Goal: Task Accomplishment & Management: Use online tool/utility

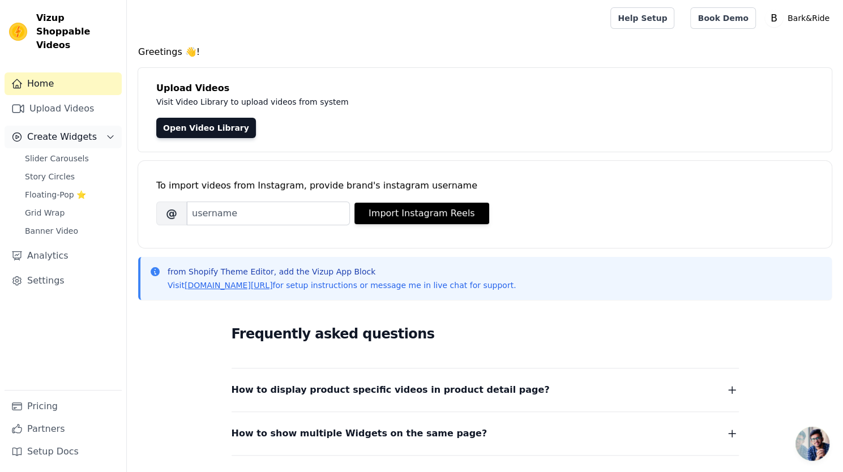
click at [83, 130] on span "Create Widgets" at bounding box center [62, 137] width 70 height 14
click at [84, 130] on span "Create Widgets" at bounding box center [62, 137] width 70 height 14
click at [61, 153] on span "Slider Carousels" at bounding box center [57, 158] width 64 height 11
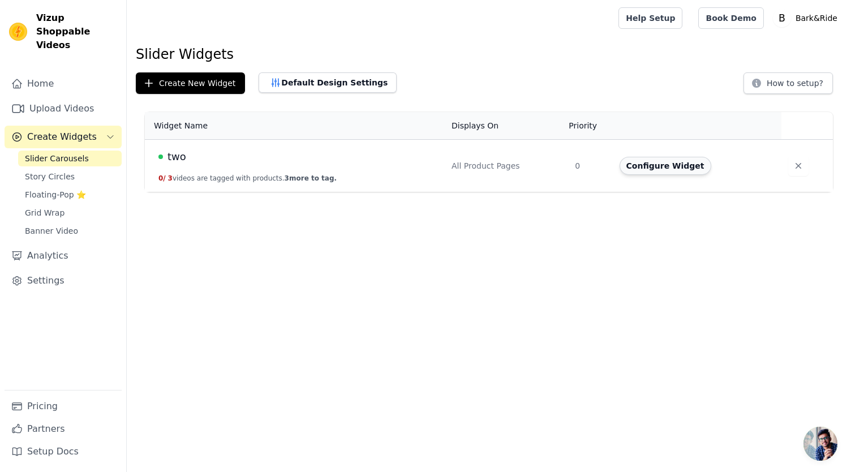
click at [668, 170] on button "Configure Widget" at bounding box center [666, 166] width 92 height 18
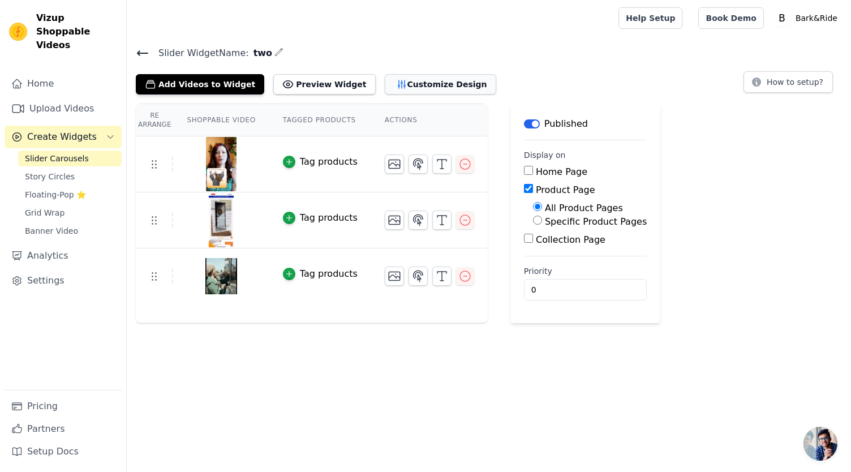
click at [420, 81] on button "Customize Design" at bounding box center [441, 84] width 112 height 20
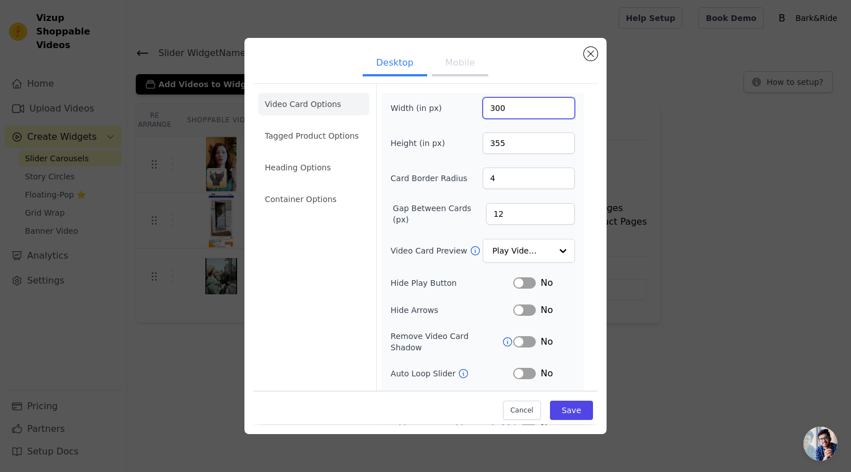
click at [558, 105] on input "300" at bounding box center [529, 108] width 92 height 22
click at [558, 105] on input "301" at bounding box center [529, 108] width 92 height 22
click at [558, 105] on input "302" at bounding box center [529, 108] width 92 height 22
click at [558, 105] on input "303" at bounding box center [529, 108] width 92 height 22
click at [558, 105] on input "304" at bounding box center [529, 108] width 92 height 22
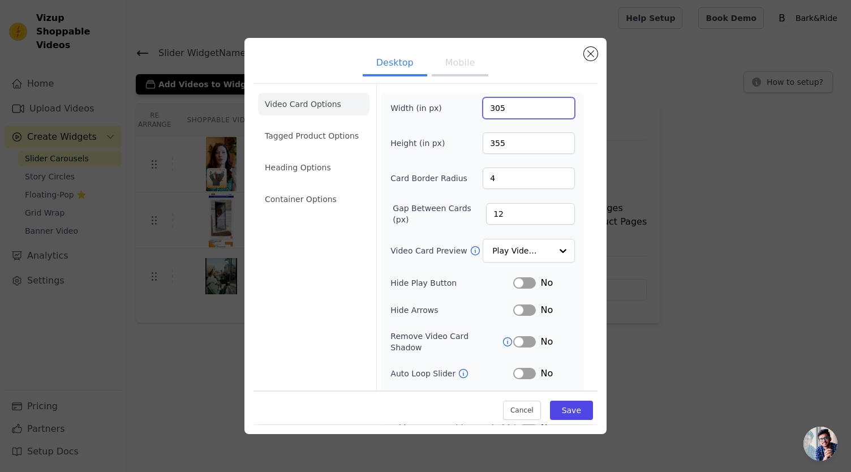
click at [558, 105] on input "305" at bounding box center [529, 108] width 92 height 22
click at [558, 105] on input "306" at bounding box center [529, 108] width 92 height 22
click at [558, 105] on input "307" at bounding box center [529, 108] width 92 height 22
click at [558, 105] on input "308" at bounding box center [529, 108] width 92 height 22
click at [558, 105] on input "309" at bounding box center [529, 108] width 92 height 22
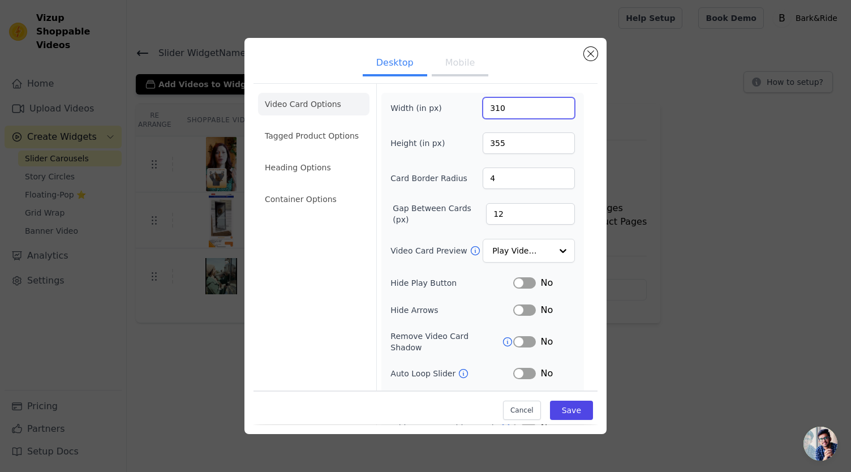
click at [558, 105] on input "310" at bounding box center [529, 108] width 92 height 22
click at [558, 105] on input "311" at bounding box center [529, 108] width 92 height 22
click at [558, 105] on input "312" at bounding box center [529, 108] width 92 height 22
click at [558, 105] on input "313" at bounding box center [529, 108] width 92 height 22
click at [558, 105] on input "314" at bounding box center [529, 108] width 92 height 22
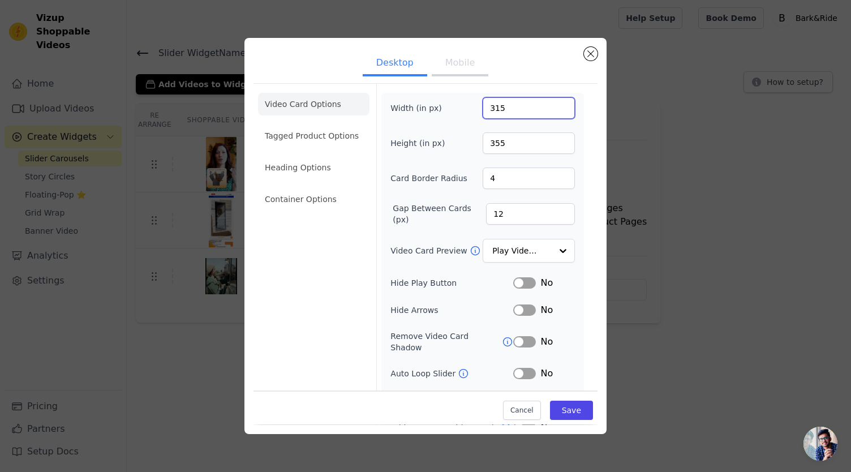
click at [558, 105] on input "315" at bounding box center [529, 108] width 92 height 22
click at [558, 105] on input "316" at bounding box center [529, 108] width 92 height 22
click at [558, 105] on input "317" at bounding box center [529, 108] width 92 height 22
click at [558, 105] on input "318" at bounding box center [529, 108] width 92 height 22
click at [558, 105] on input "319" at bounding box center [529, 108] width 92 height 22
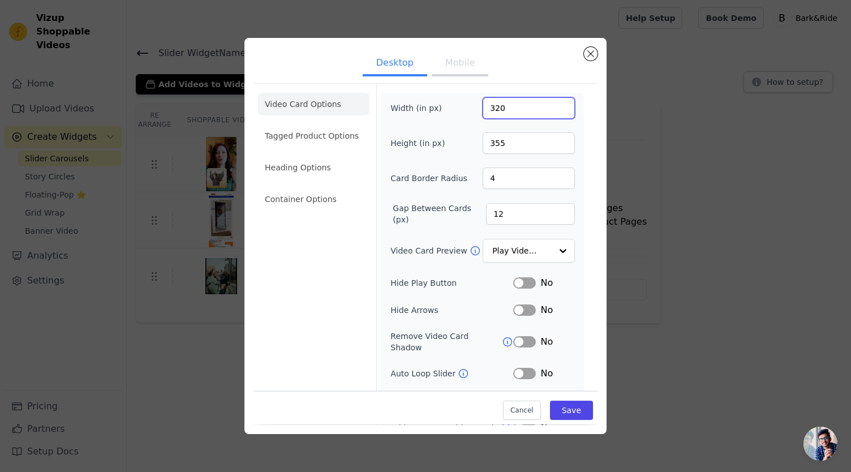
click at [558, 105] on input "320" at bounding box center [529, 108] width 92 height 22
click at [558, 105] on input "321" at bounding box center [529, 108] width 92 height 22
click at [558, 105] on input "322" at bounding box center [529, 108] width 92 height 22
click at [558, 105] on input "323" at bounding box center [529, 108] width 92 height 22
click at [558, 105] on input "324" at bounding box center [529, 108] width 92 height 22
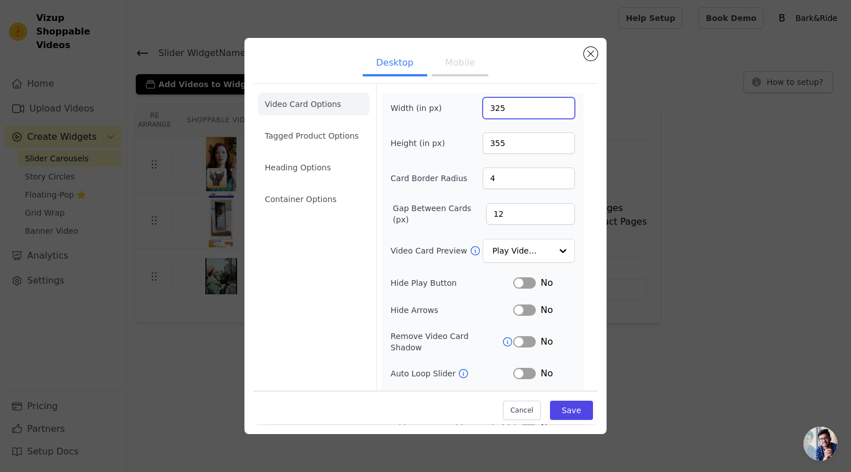
click at [558, 105] on input "325" at bounding box center [529, 108] width 92 height 22
click at [558, 105] on input "326" at bounding box center [529, 108] width 92 height 22
click at [558, 105] on input "327" at bounding box center [529, 108] width 92 height 22
click at [558, 105] on input "328" at bounding box center [529, 108] width 92 height 22
click at [558, 105] on input "329" at bounding box center [529, 108] width 92 height 22
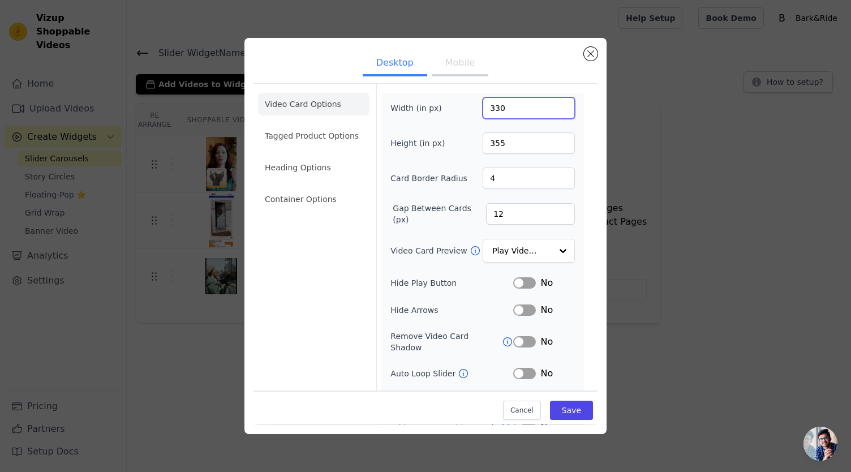
click at [558, 105] on input "330" at bounding box center [529, 108] width 92 height 22
click at [558, 105] on input "331" at bounding box center [529, 108] width 92 height 22
click at [558, 105] on input "332" at bounding box center [529, 108] width 92 height 22
click at [558, 105] on input "333" at bounding box center [529, 108] width 92 height 22
click at [558, 105] on input "334" at bounding box center [529, 108] width 92 height 22
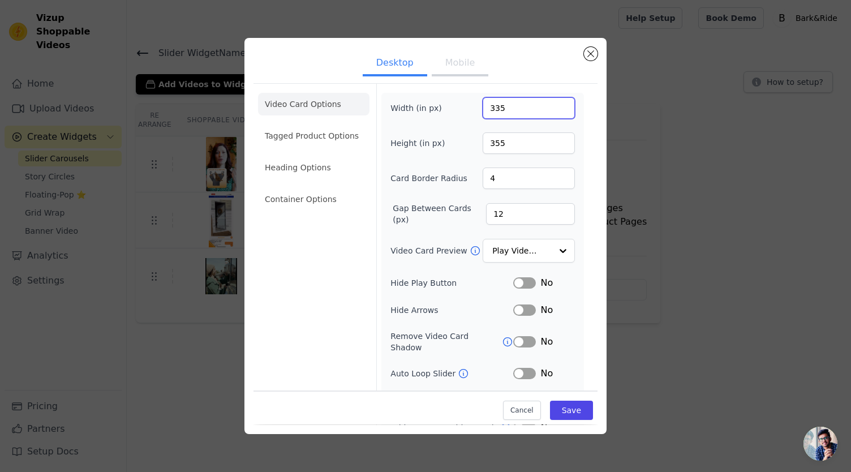
click at [558, 105] on input "335" at bounding box center [529, 108] width 92 height 22
click at [558, 105] on input "336" at bounding box center [529, 108] width 92 height 22
click at [558, 105] on input "337" at bounding box center [529, 108] width 92 height 22
click at [558, 105] on input "400" at bounding box center [529, 108] width 92 height 22
type input "500"
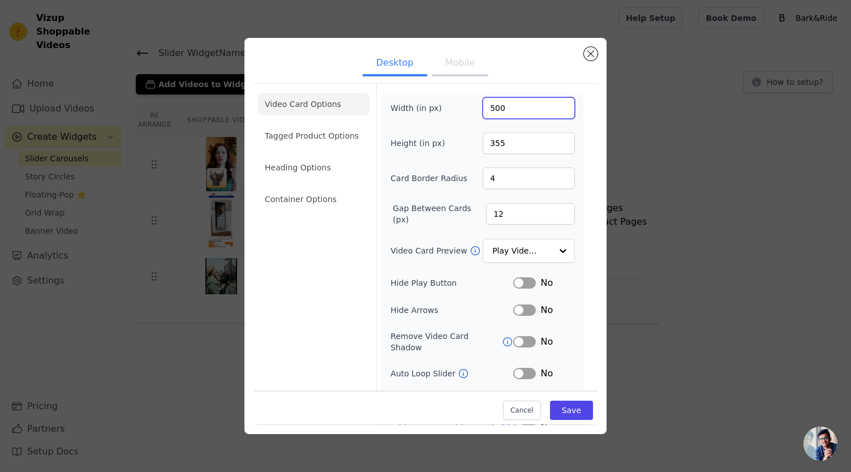
click at [558, 105] on input "500" at bounding box center [529, 108] width 92 height 22
click at [546, 142] on input "355" at bounding box center [529, 143] width 92 height 22
click at [556, 140] on input "400" at bounding box center [529, 143] width 92 height 22
type input "500"
click at [553, 138] on input "500" at bounding box center [529, 143] width 92 height 22
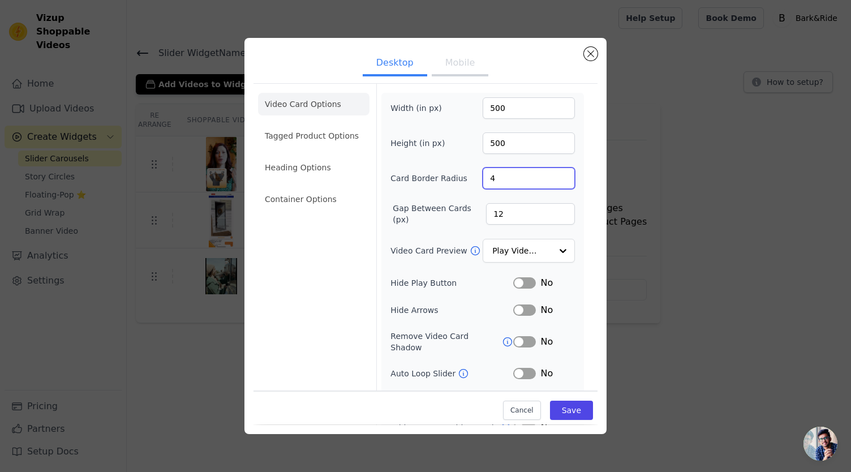
click at [513, 178] on input "4" at bounding box center [529, 179] width 92 height 22
click at [551, 175] on input "5" at bounding box center [529, 179] width 92 height 22
click at [551, 175] on input "6" at bounding box center [529, 179] width 92 height 22
click at [551, 175] on input "7" at bounding box center [529, 179] width 92 height 22
click at [551, 175] on input "8" at bounding box center [529, 179] width 92 height 22
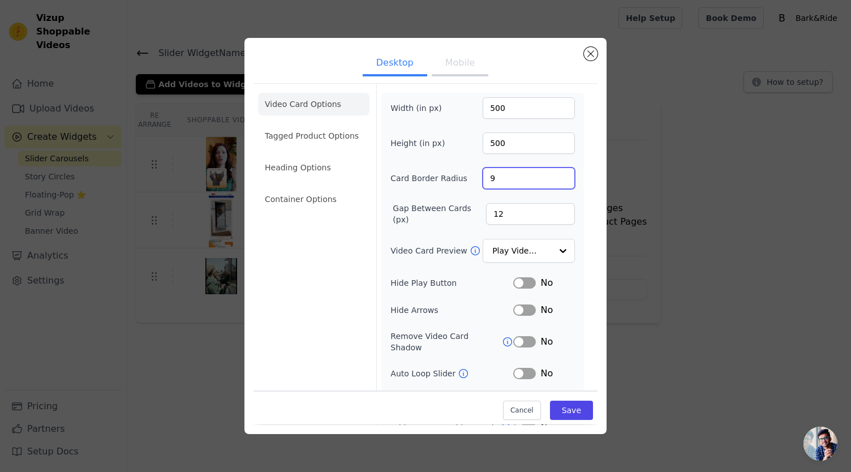
click at [551, 175] on input "9" at bounding box center [529, 179] width 92 height 22
click at [551, 175] on input "10" at bounding box center [529, 179] width 92 height 22
type input "11"
click at [555, 173] on input "11" at bounding box center [529, 179] width 92 height 22
click at [506, 212] on input "12" at bounding box center [530, 214] width 89 height 22
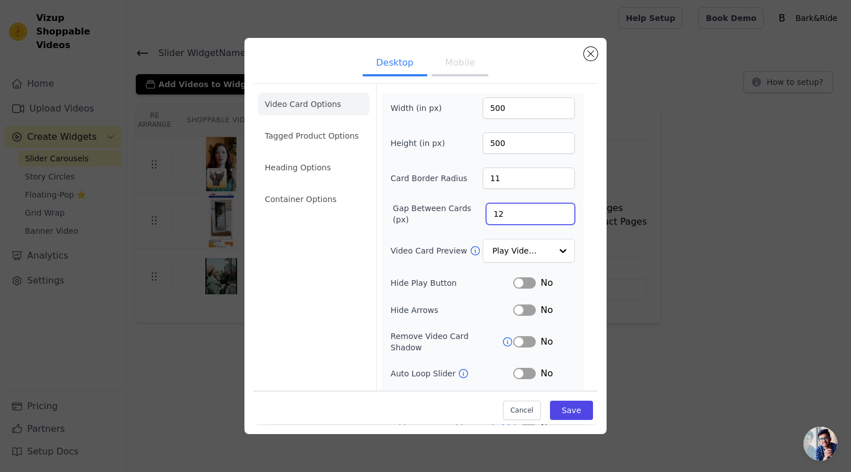
type input "1"
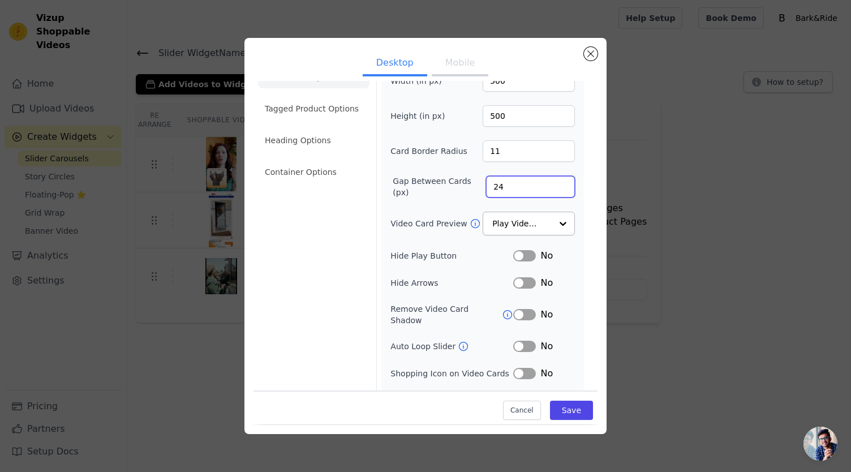
scroll to position [41, 0]
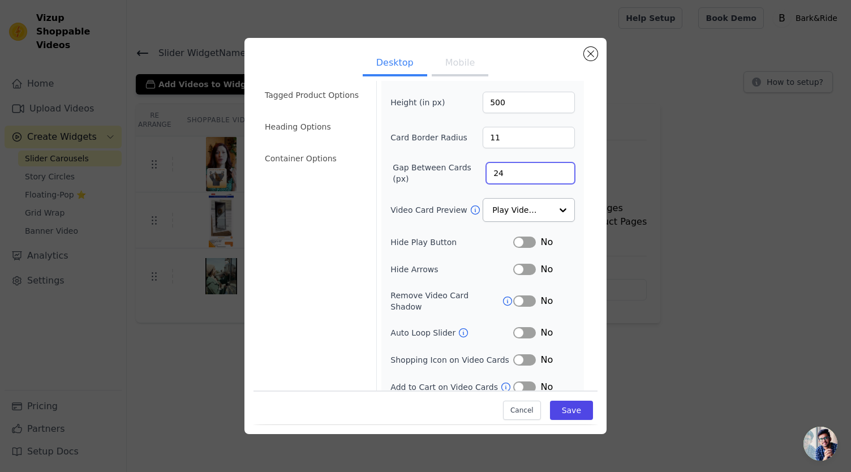
type input "24"
click at [557, 205] on div at bounding box center [562, 210] width 23 height 23
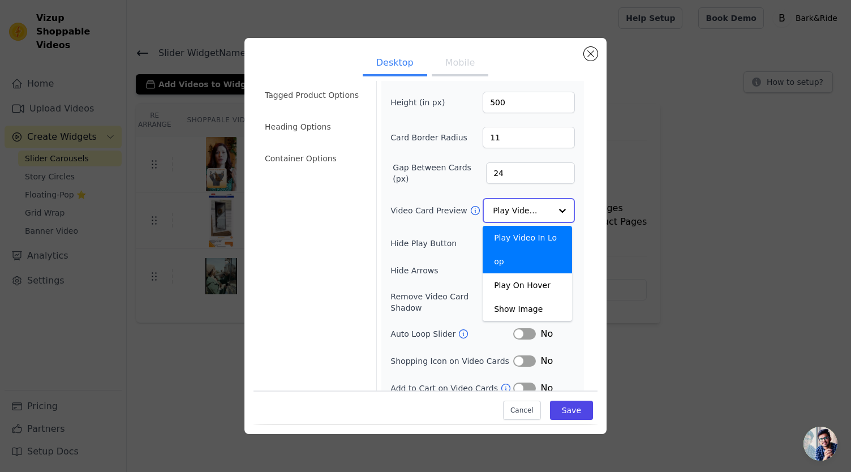
click at [557, 205] on div at bounding box center [562, 210] width 23 height 23
click at [555, 209] on div at bounding box center [562, 210] width 23 height 23
click at [713, 250] on div "Desktop Mobile Video Card Options Tagged Product Options Heading Options Contai…" at bounding box center [425, 236] width 815 height 432
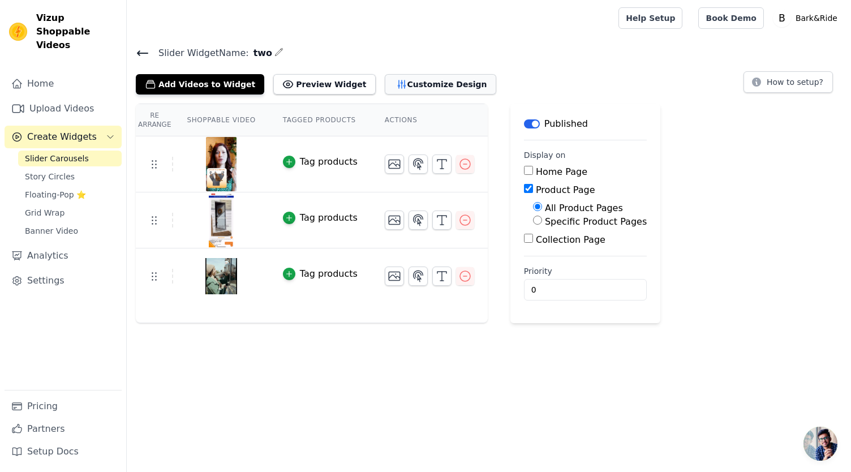
click at [428, 81] on button "Customize Design" at bounding box center [441, 84] width 112 height 20
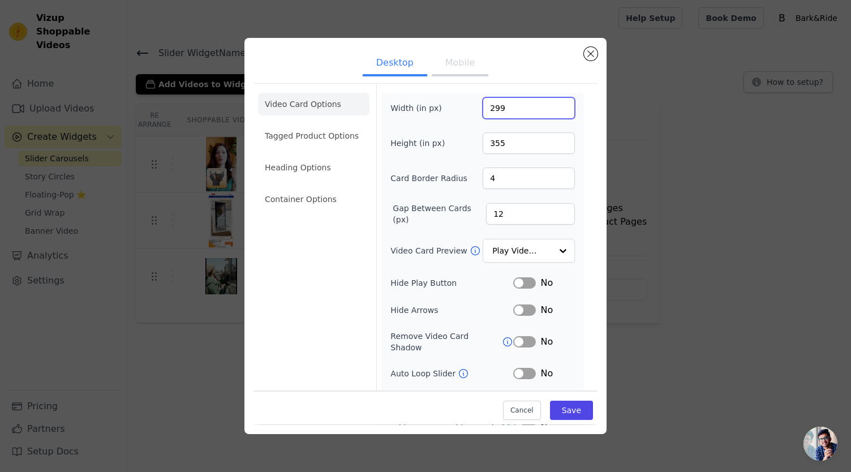
click at [506, 109] on input "299" at bounding box center [529, 108] width 92 height 22
click at [556, 105] on input "300" at bounding box center [529, 108] width 92 height 22
click at [556, 105] on input "400" at bounding box center [529, 108] width 92 height 22
type input "500"
click at [556, 105] on input "500" at bounding box center [529, 108] width 92 height 22
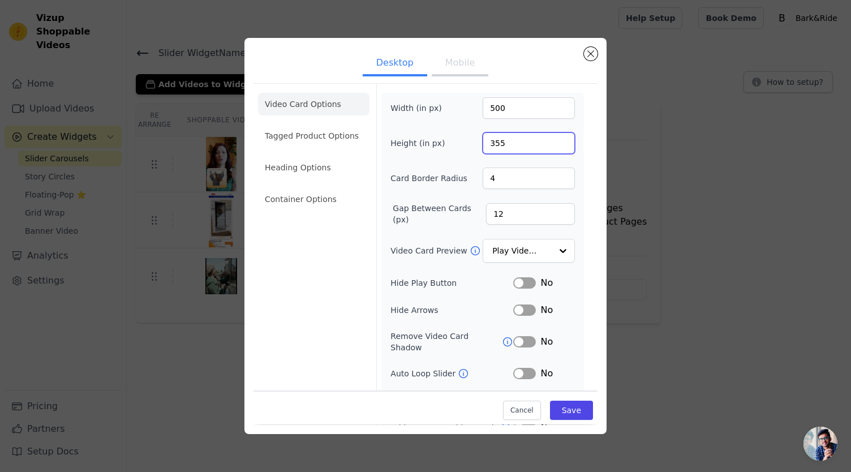
click at [500, 140] on input "355" at bounding box center [529, 143] width 92 height 22
click at [557, 139] on input "400" at bounding box center [529, 143] width 92 height 22
click at [557, 139] on input "401" at bounding box center [529, 143] width 92 height 22
type input "500"
click at [557, 139] on input "500" at bounding box center [529, 143] width 92 height 22
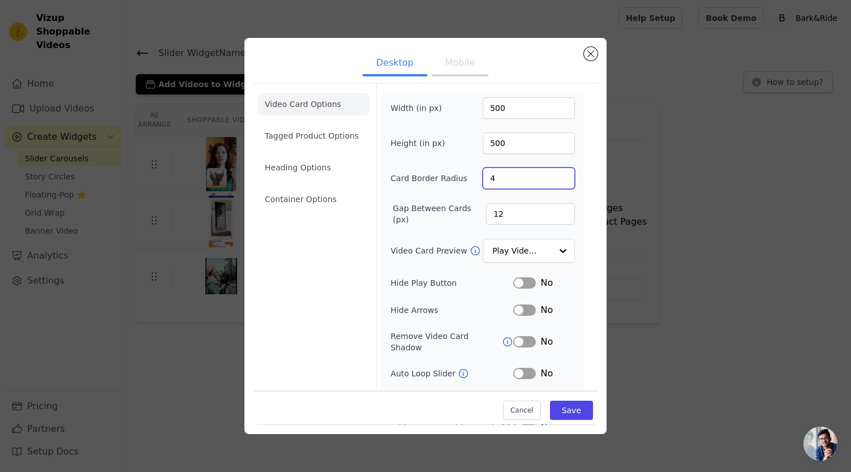
click at [500, 177] on input "4" at bounding box center [529, 179] width 92 height 22
type input "10"
click at [500, 211] on input "12" at bounding box center [530, 214] width 89 height 22
type input "1"
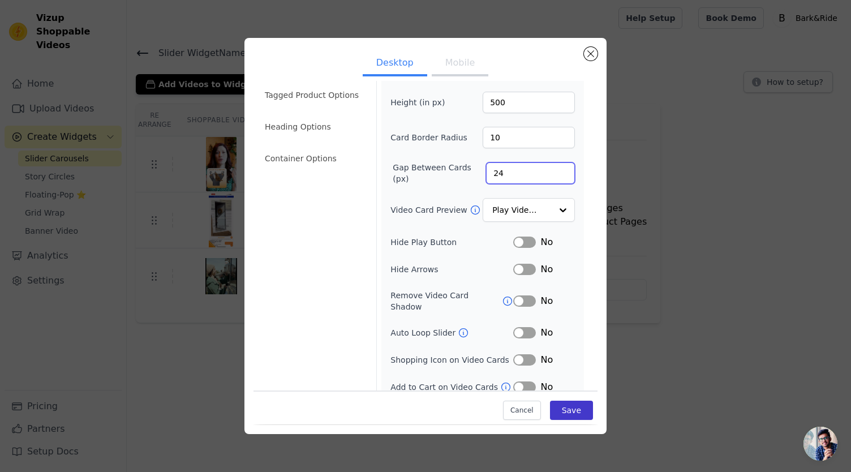
type input "24"
click at [554, 409] on button "Save" at bounding box center [571, 410] width 43 height 19
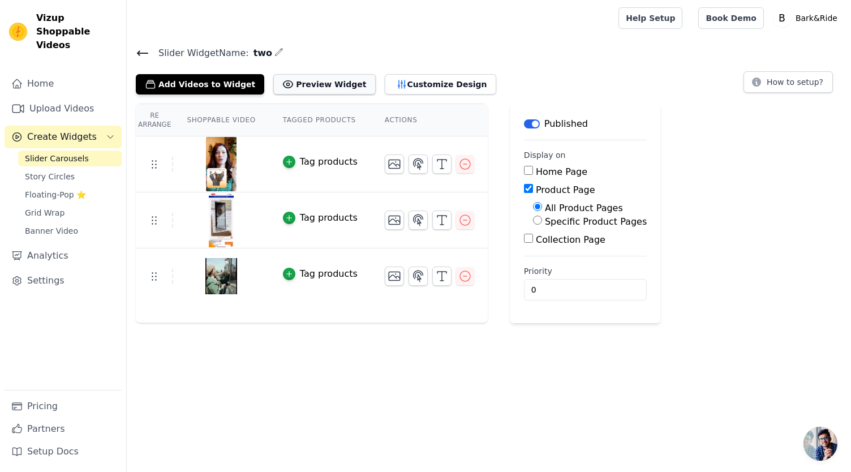
click at [324, 82] on button "Preview Widget" at bounding box center [324, 84] width 102 height 20
click at [428, 86] on button "Customize Design" at bounding box center [441, 84] width 112 height 20
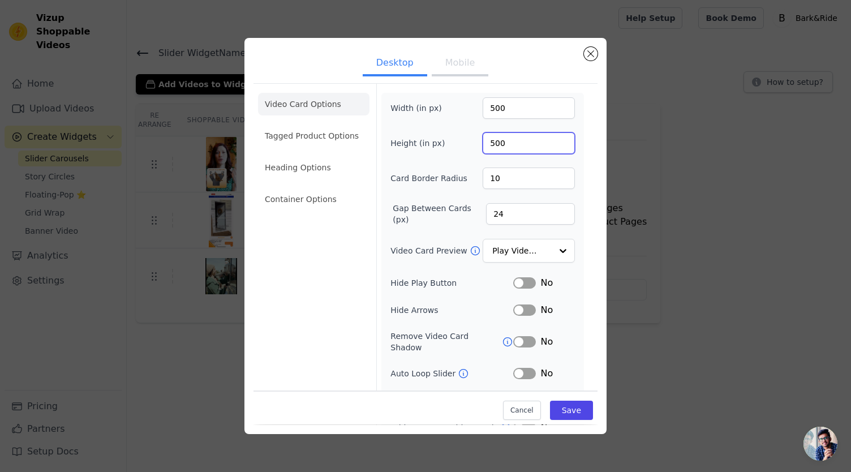
click at [520, 143] on input "500" at bounding box center [529, 143] width 92 height 22
type input "599"
click at [557, 410] on button "Save" at bounding box center [571, 410] width 43 height 19
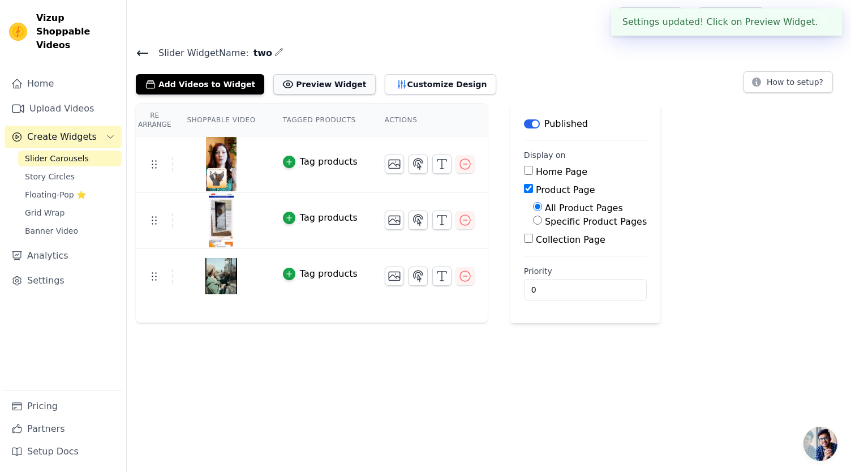
click at [328, 81] on button "Preview Widget" at bounding box center [324, 84] width 102 height 20
